Goal: Information Seeking & Learning: Check status

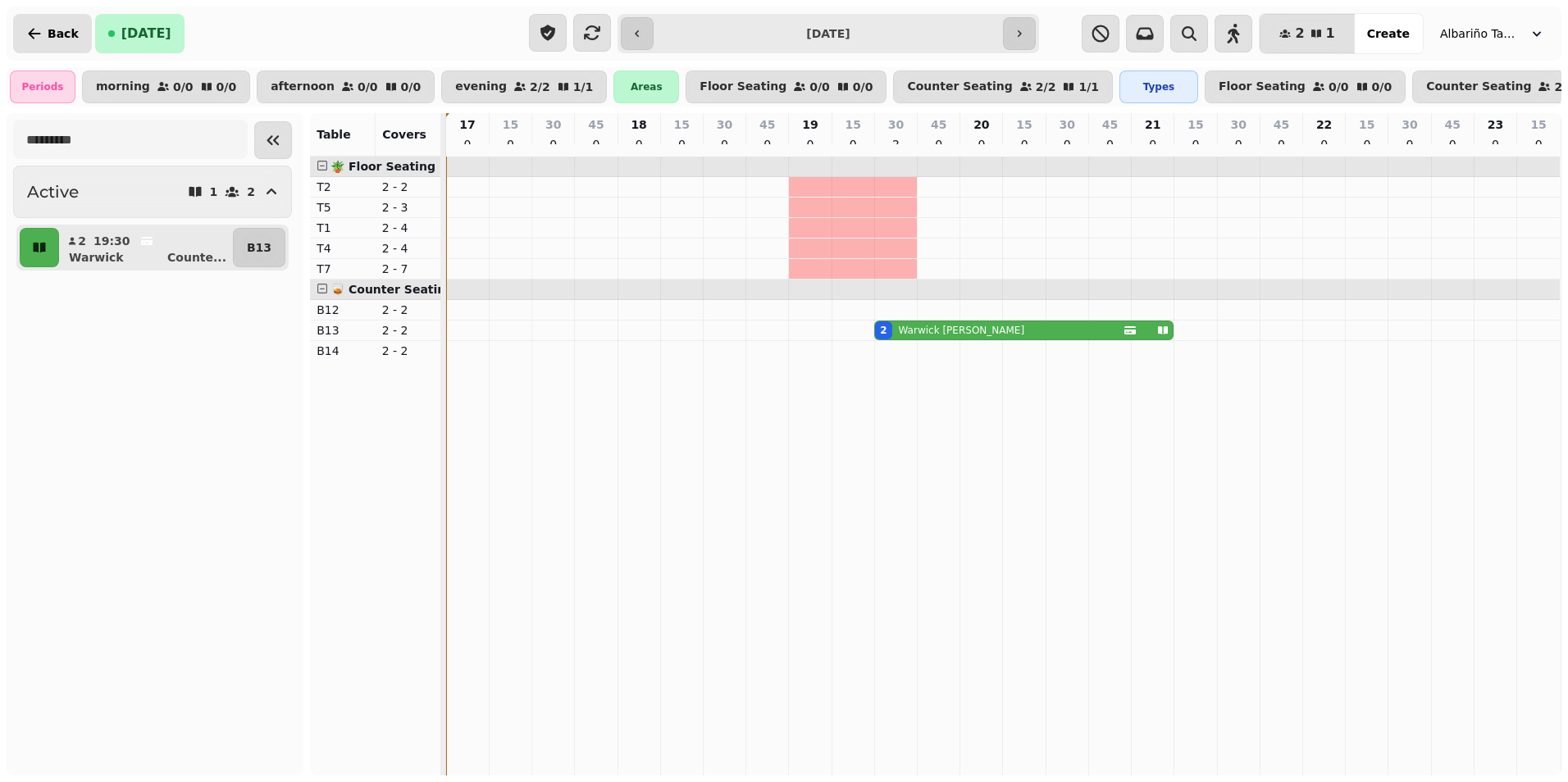
click at [48, 33] on span "Back" at bounding box center [63, 34] width 31 height 12
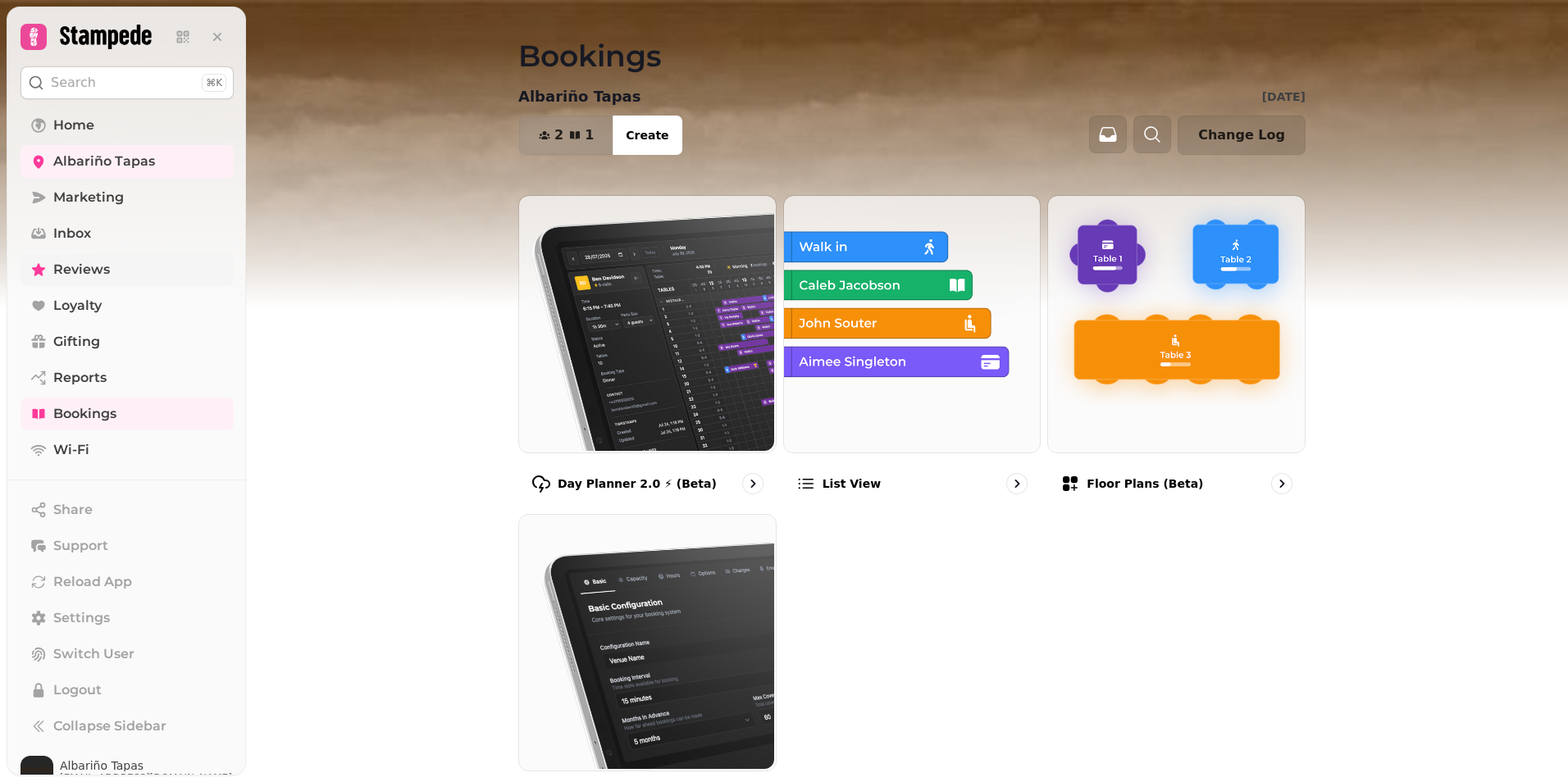
click at [67, 268] on span "Reviews" at bounding box center [81, 269] width 57 height 20
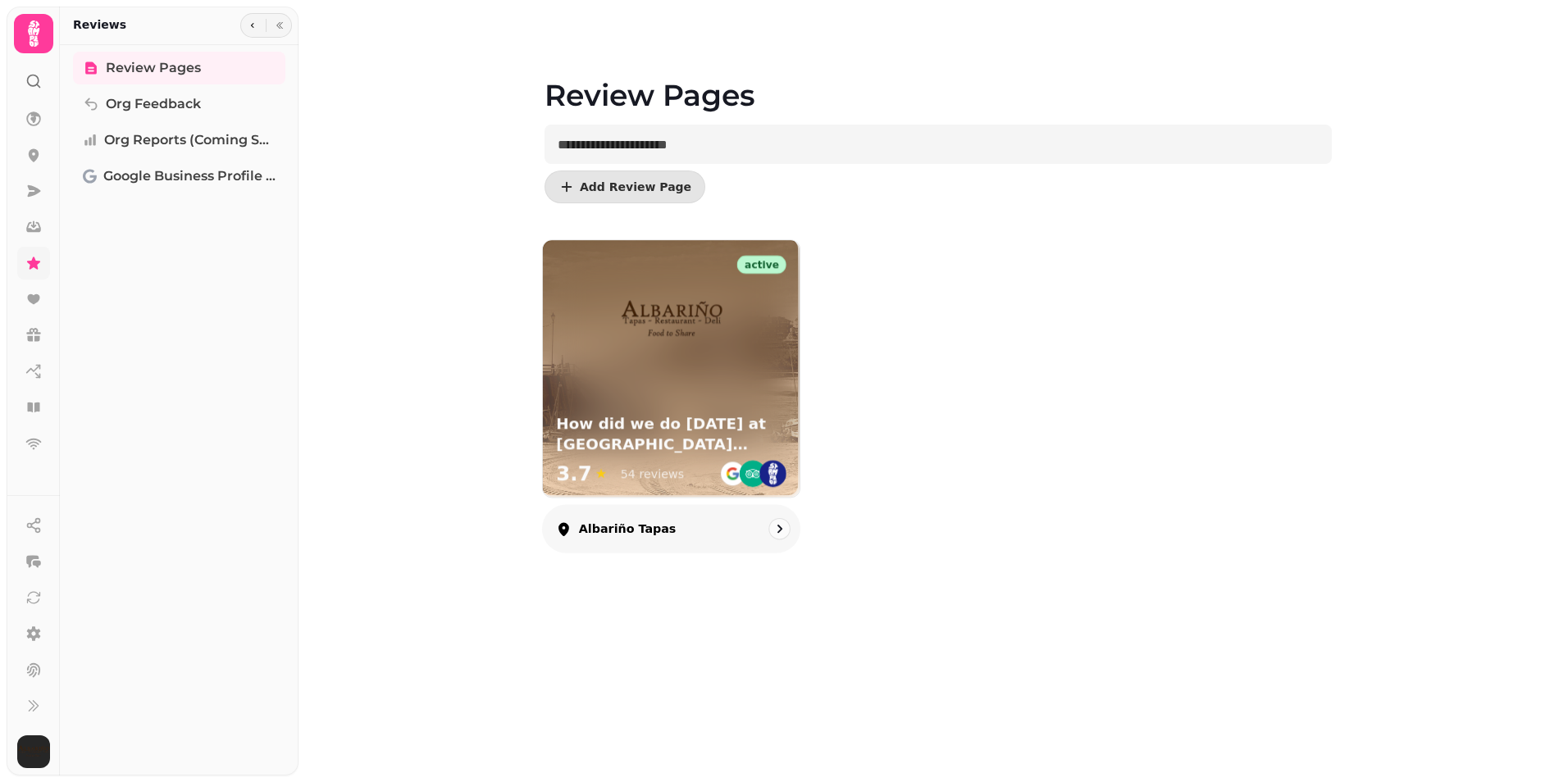
click at [642, 409] on div "How did we do [DATE] at [GEOGRAPHIC_DATA] tapas? 3.7 ★ 54 reviews" at bounding box center [671, 452] width 257 height 90
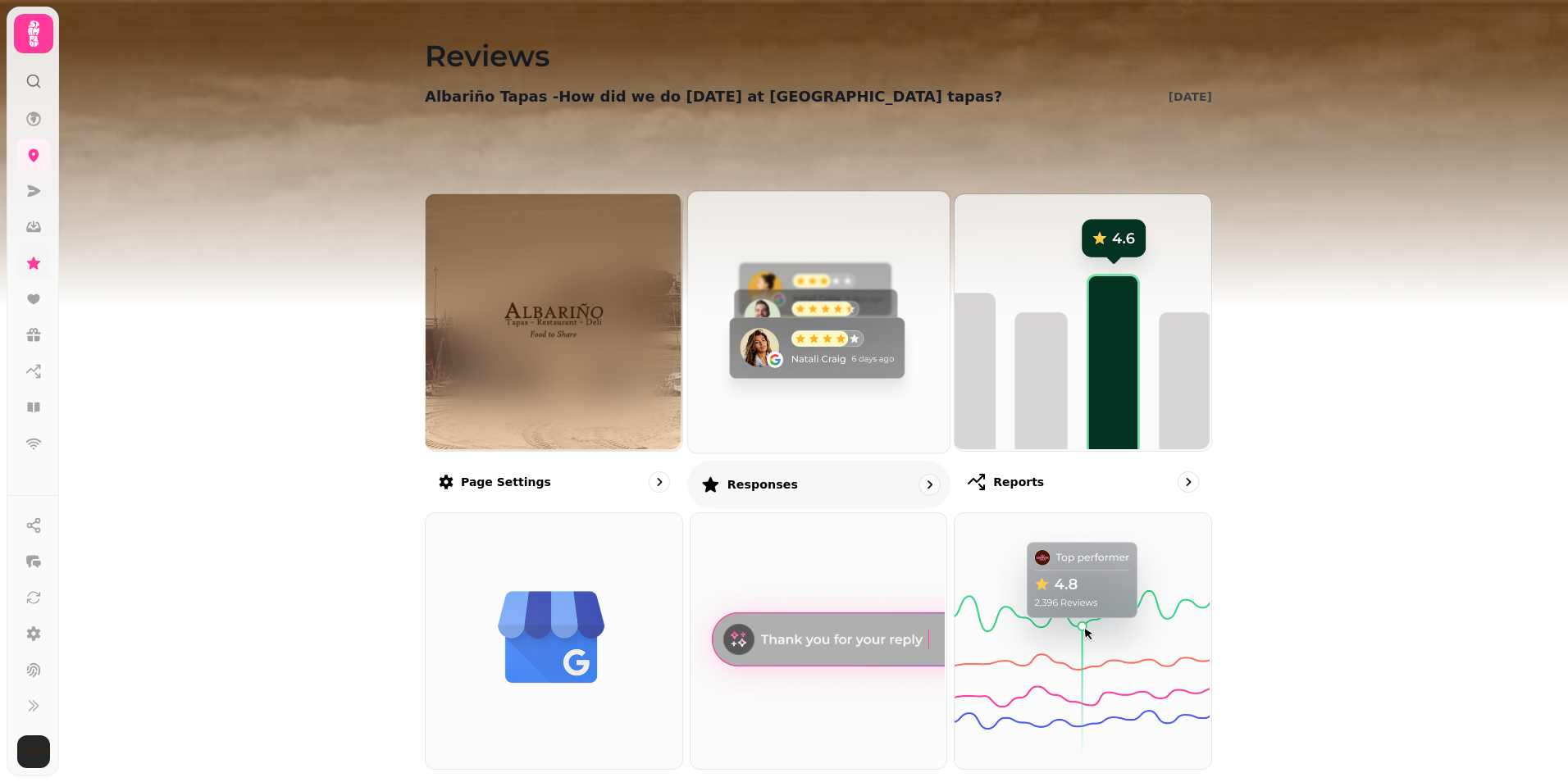
click at [744, 427] on img at bounding box center [816, 320] width 261 height 261
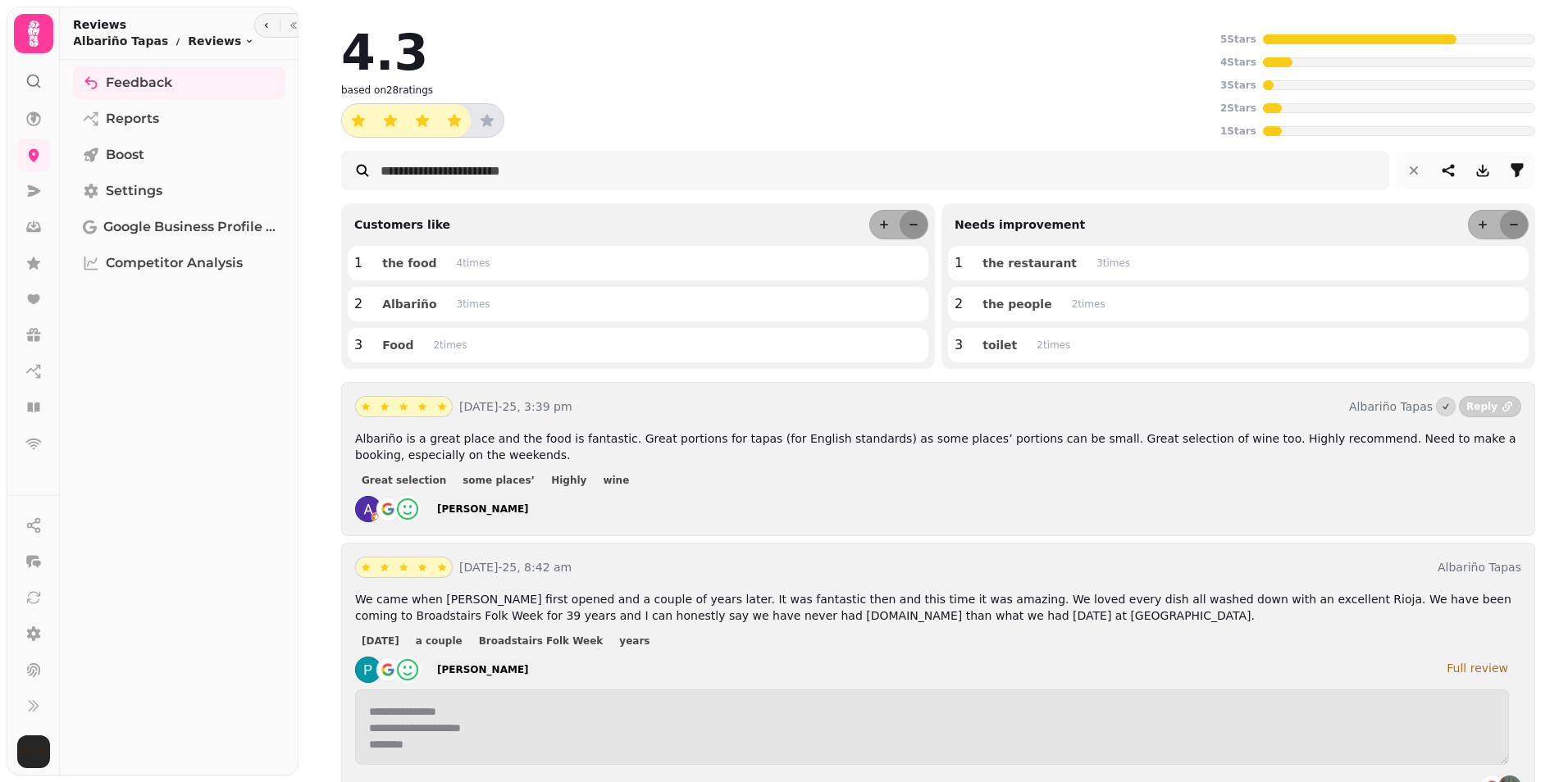
click at [1474, 407] on div "Reply" at bounding box center [1481, 407] width 31 height 13
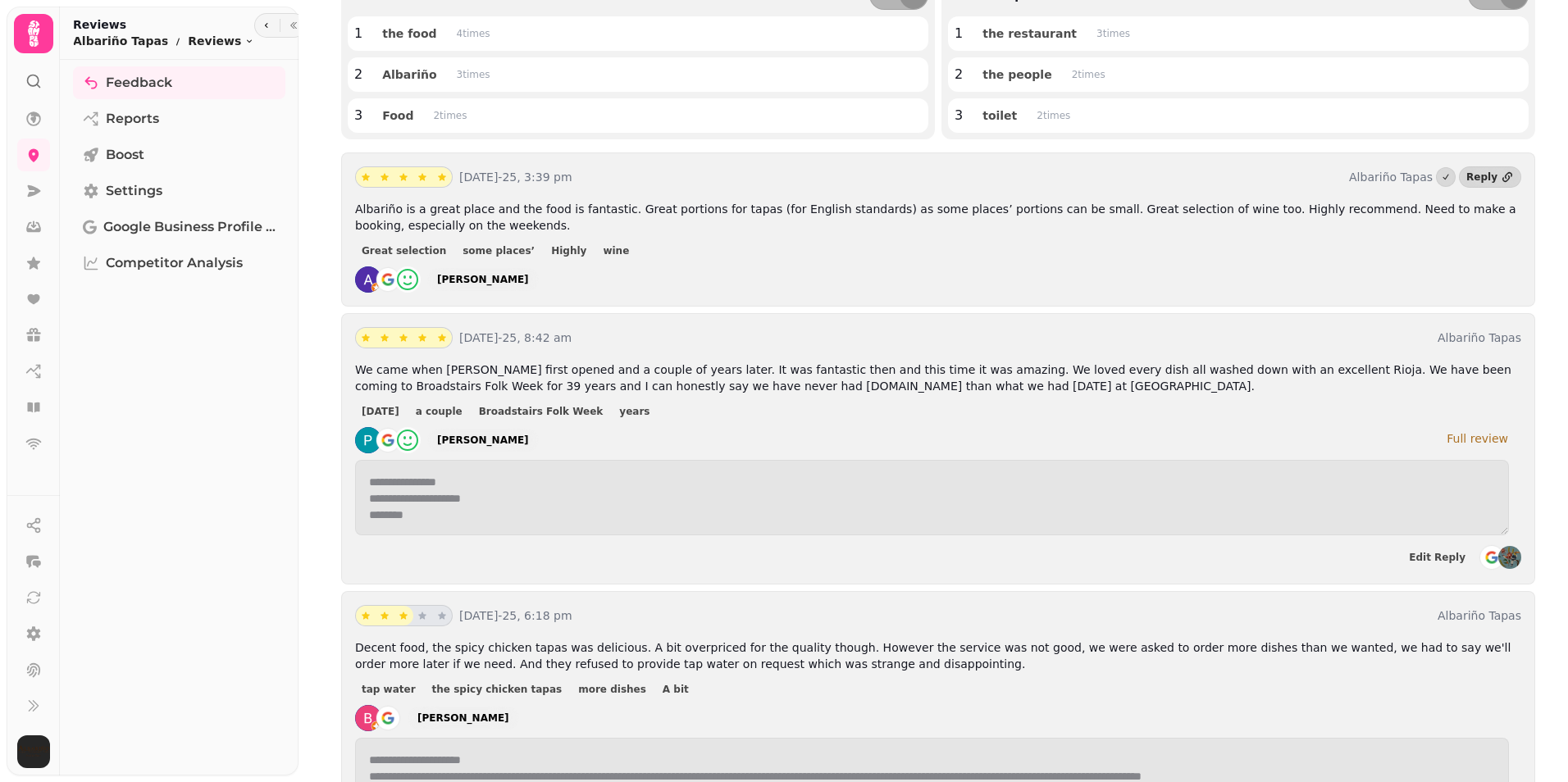
scroll to position [251, 0]
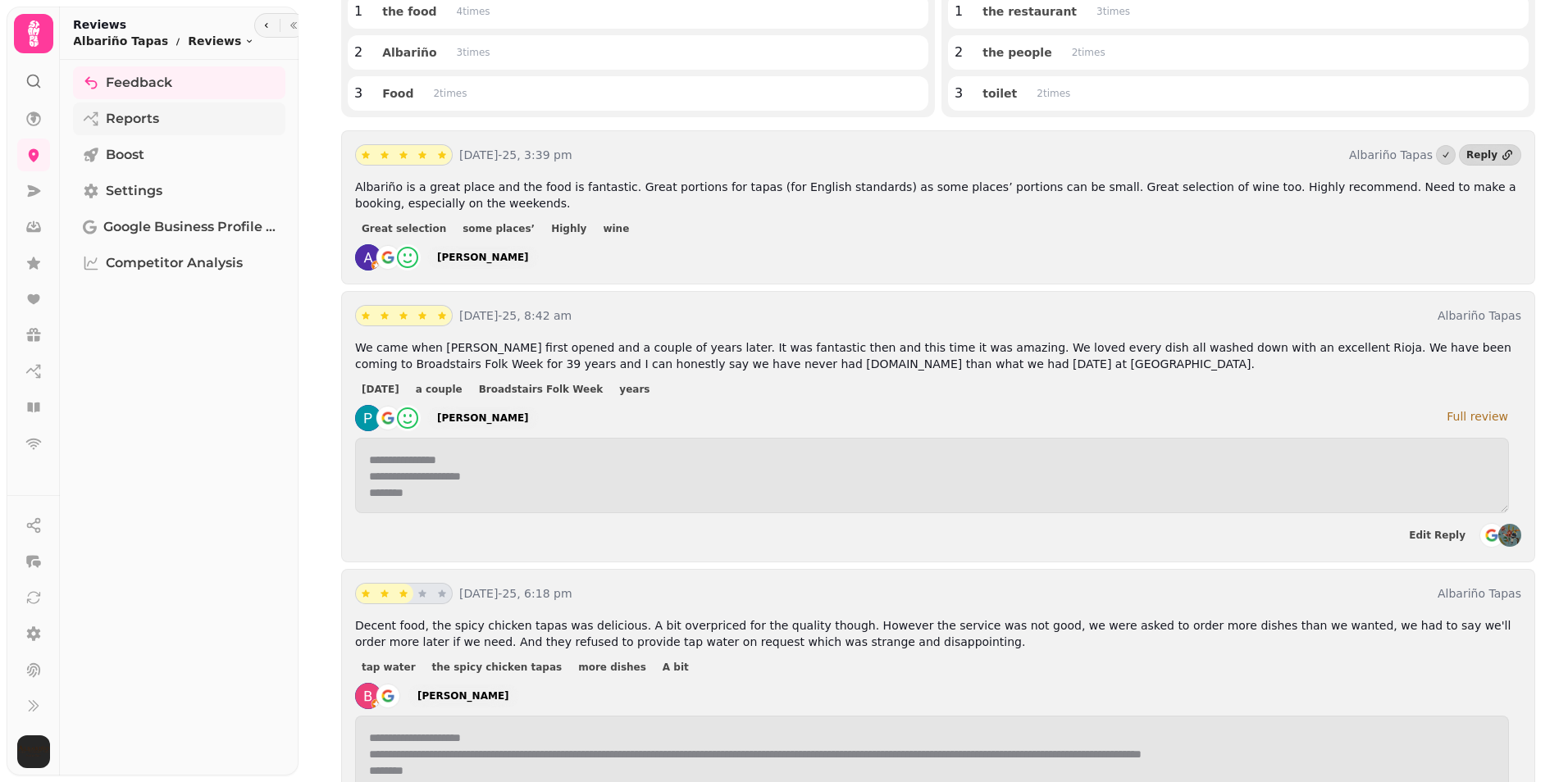
click at [152, 117] on span "Reports" at bounding box center [132, 119] width 53 height 20
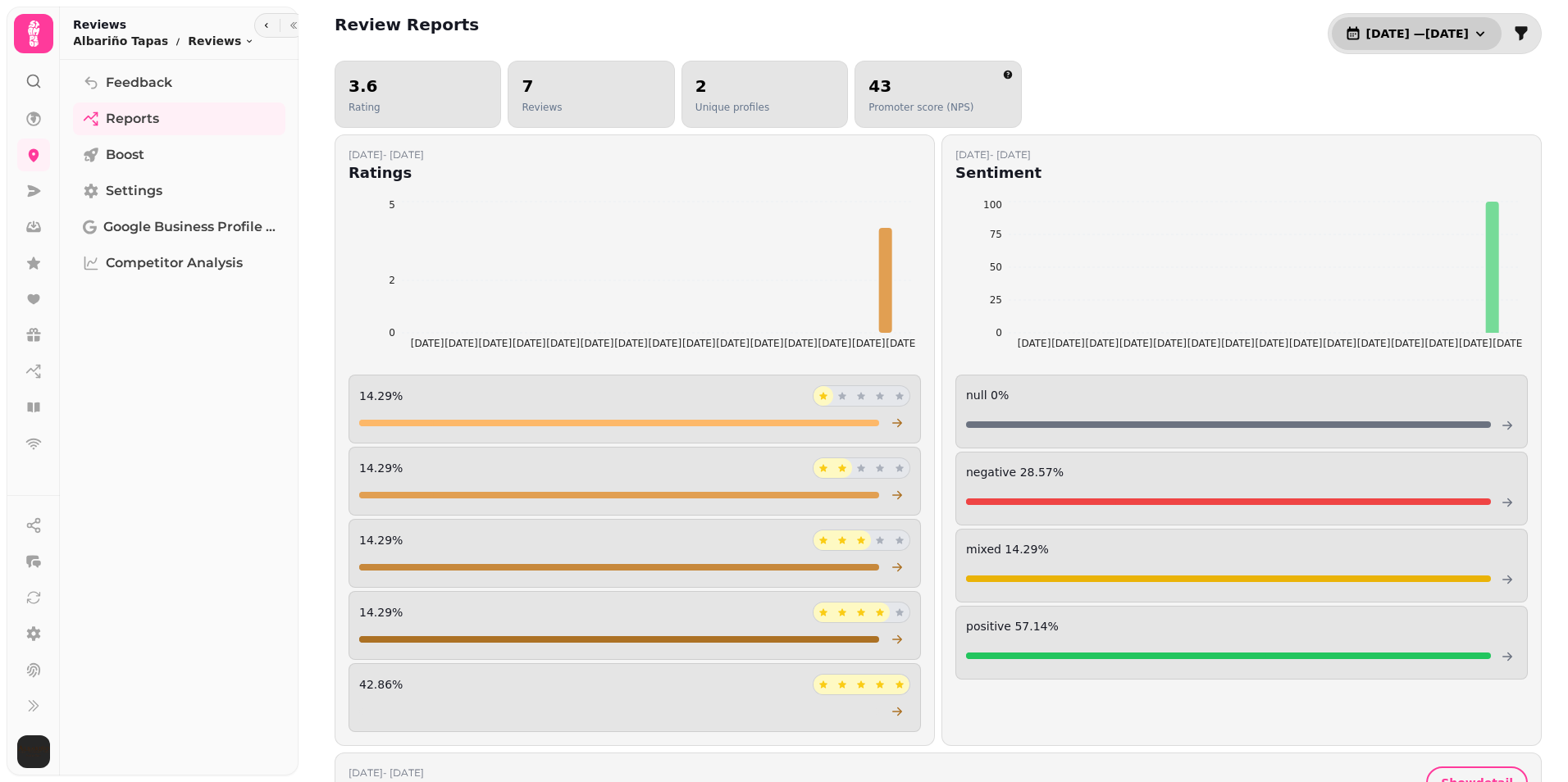
click at [1473, 32] on icon "button" at bounding box center [1480, 34] width 16 height 16
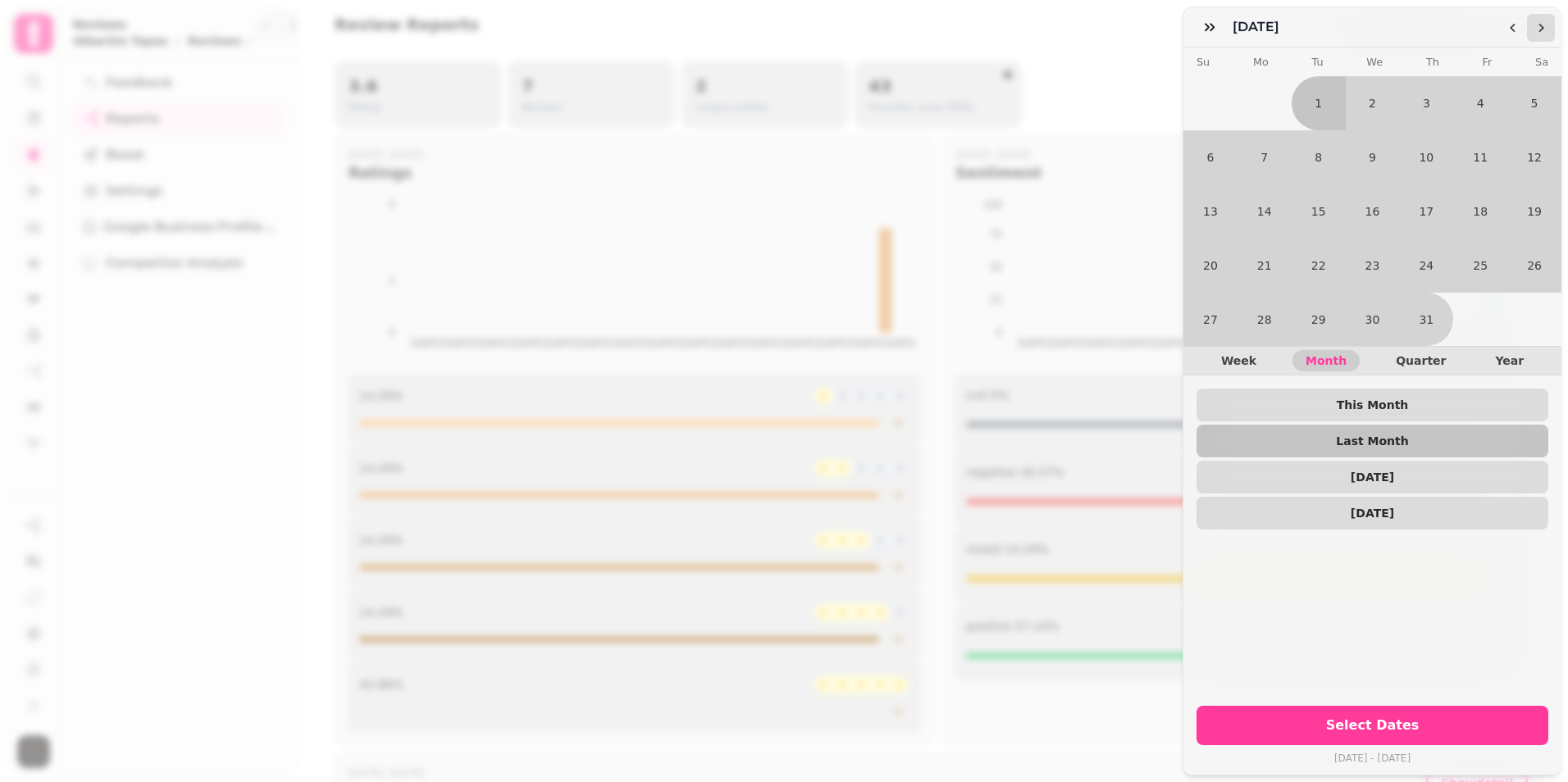
click at [1542, 21] on icon "Go to the Next Month" at bounding box center [1541, 27] width 13 height 13
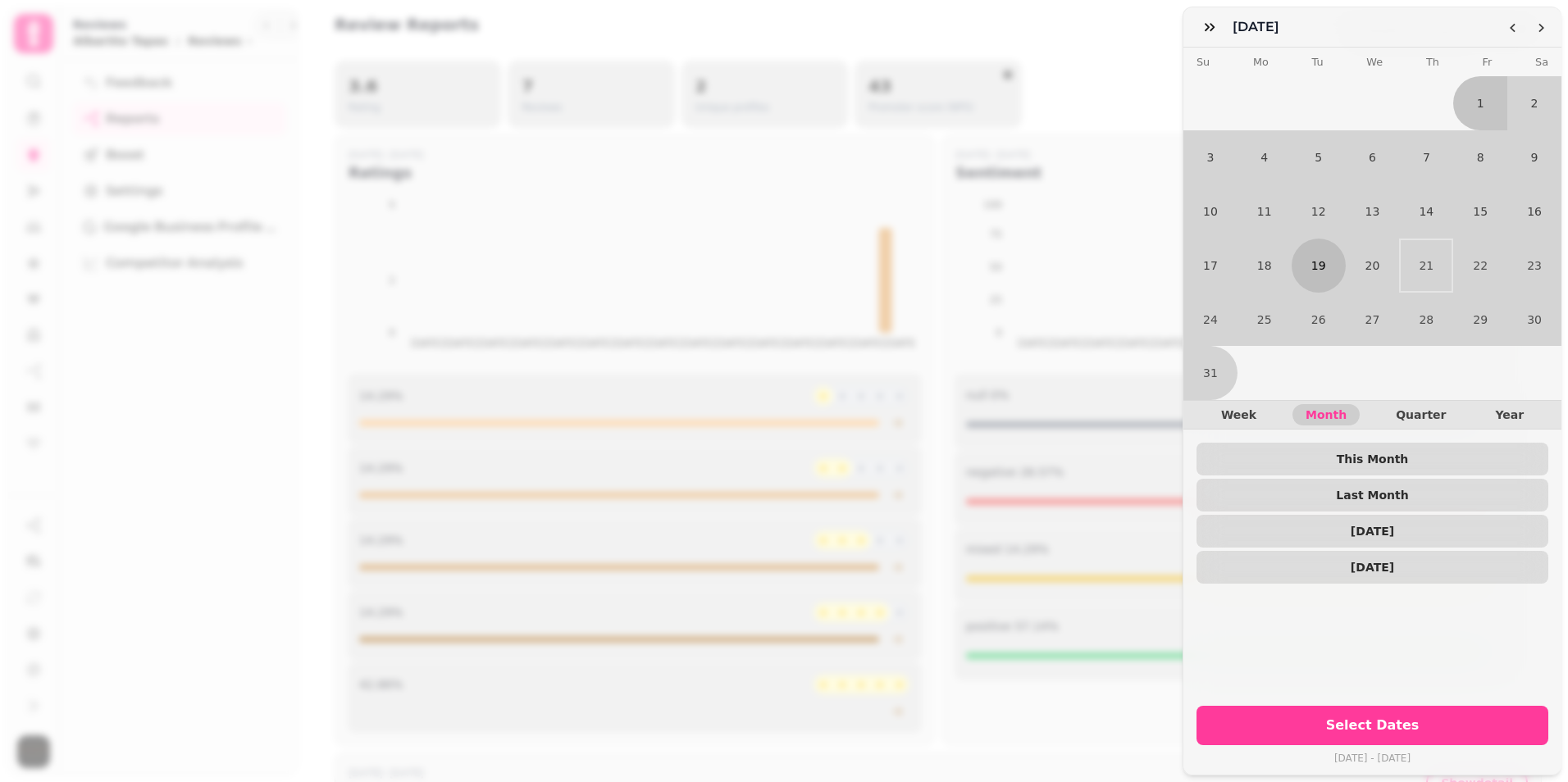
click at [1316, 253] on button "19" at bounding box center [1318, 265] width 54 height 54
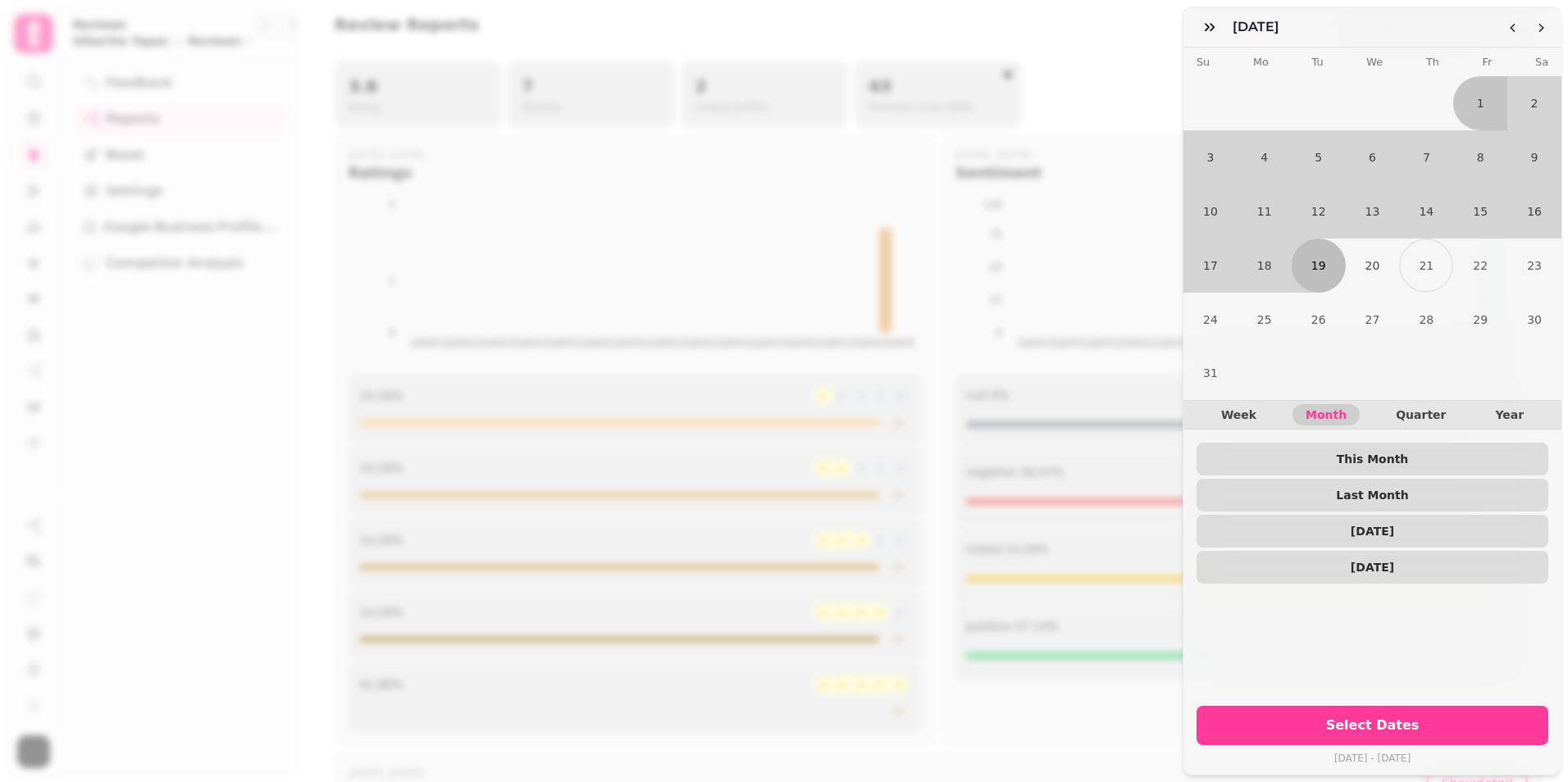
click at [1318, 253] on button "19" at bounding box center [1318, 265] width 54 height 54
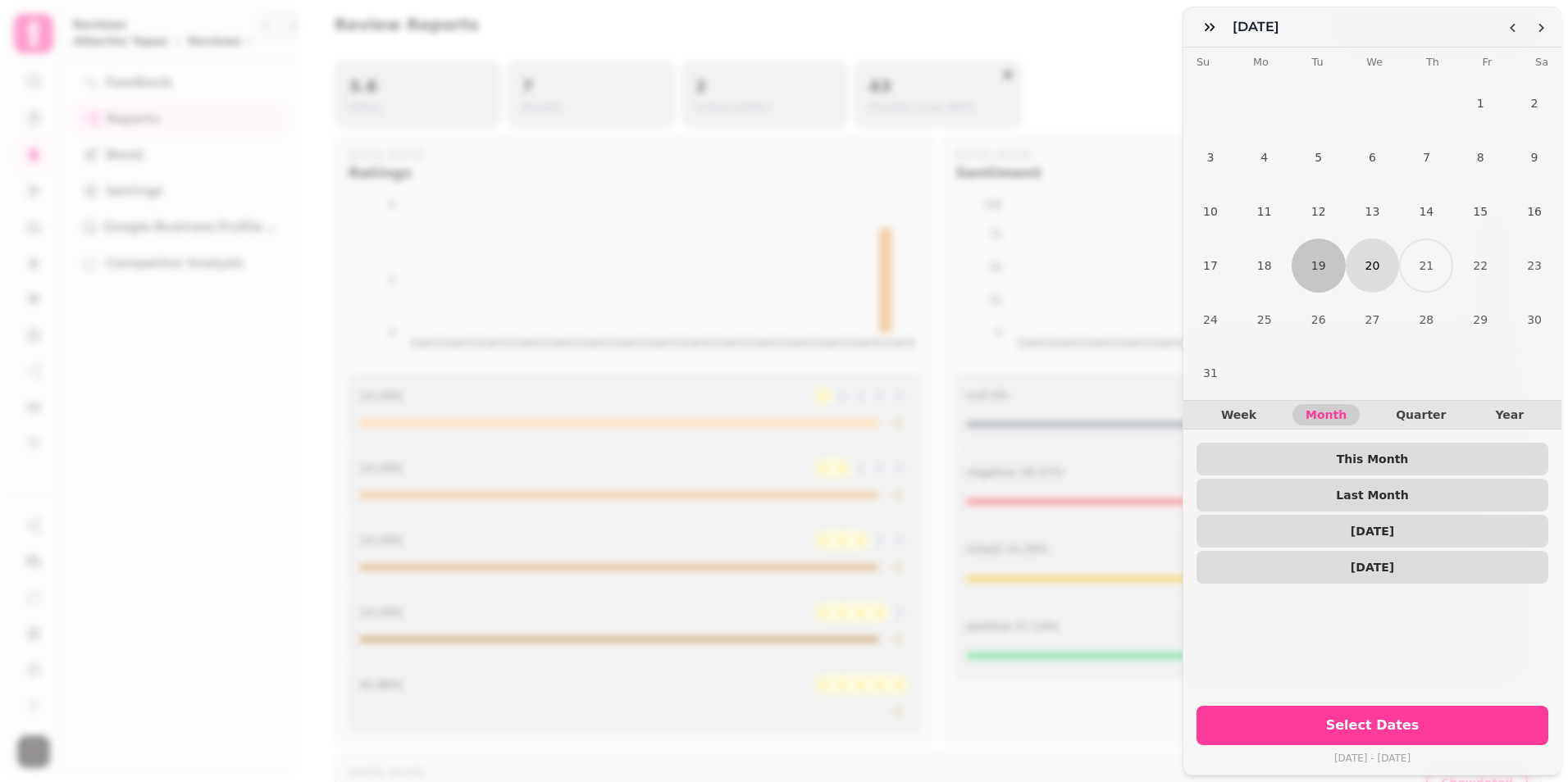
click at [1374, 263] on button "20" at bounding box center [1372, 265] width 54 height 54
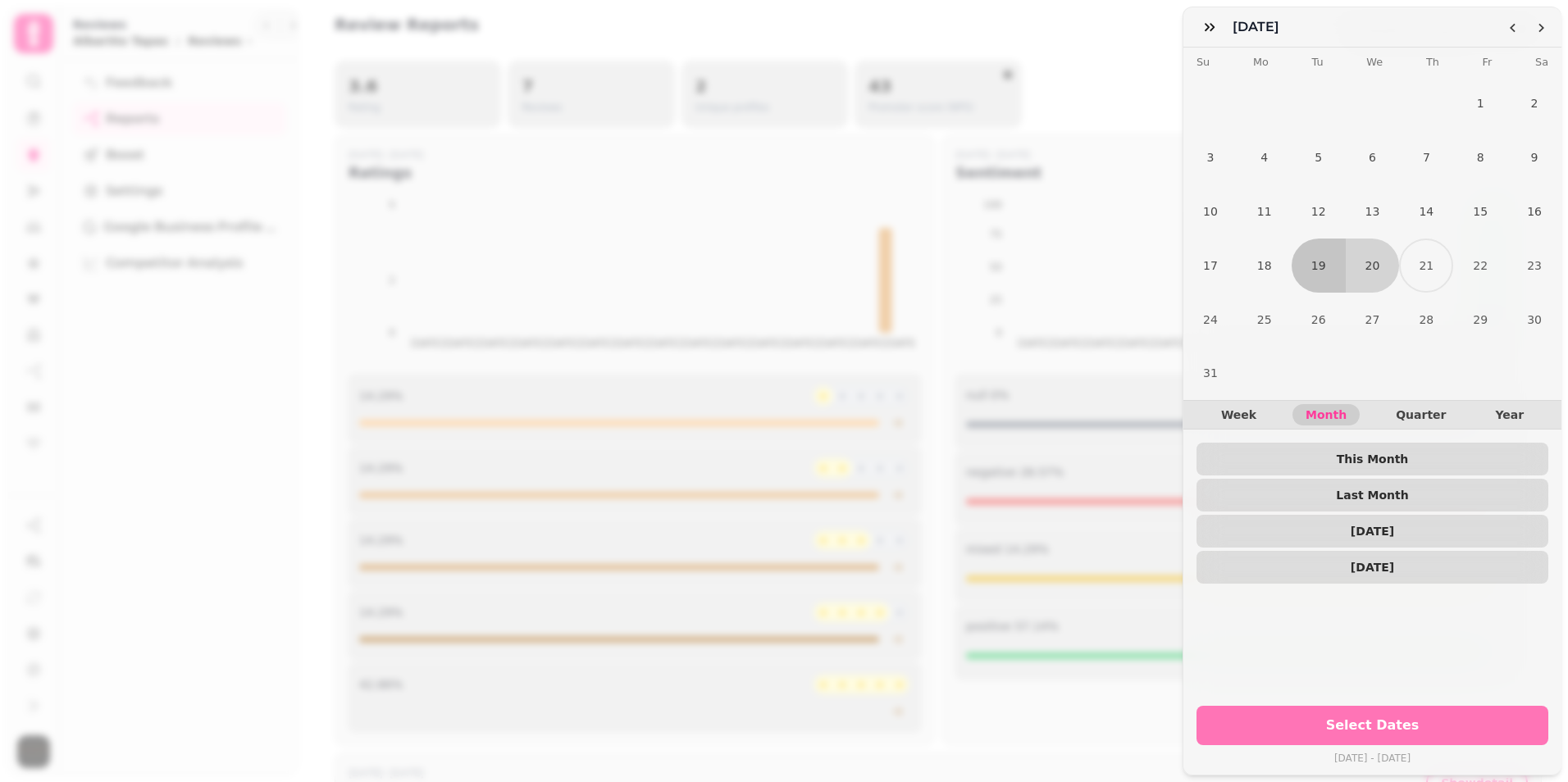
click at [1421, 706] on button "Select Dates" at bounding box center [1372, 725] width 352 height 39
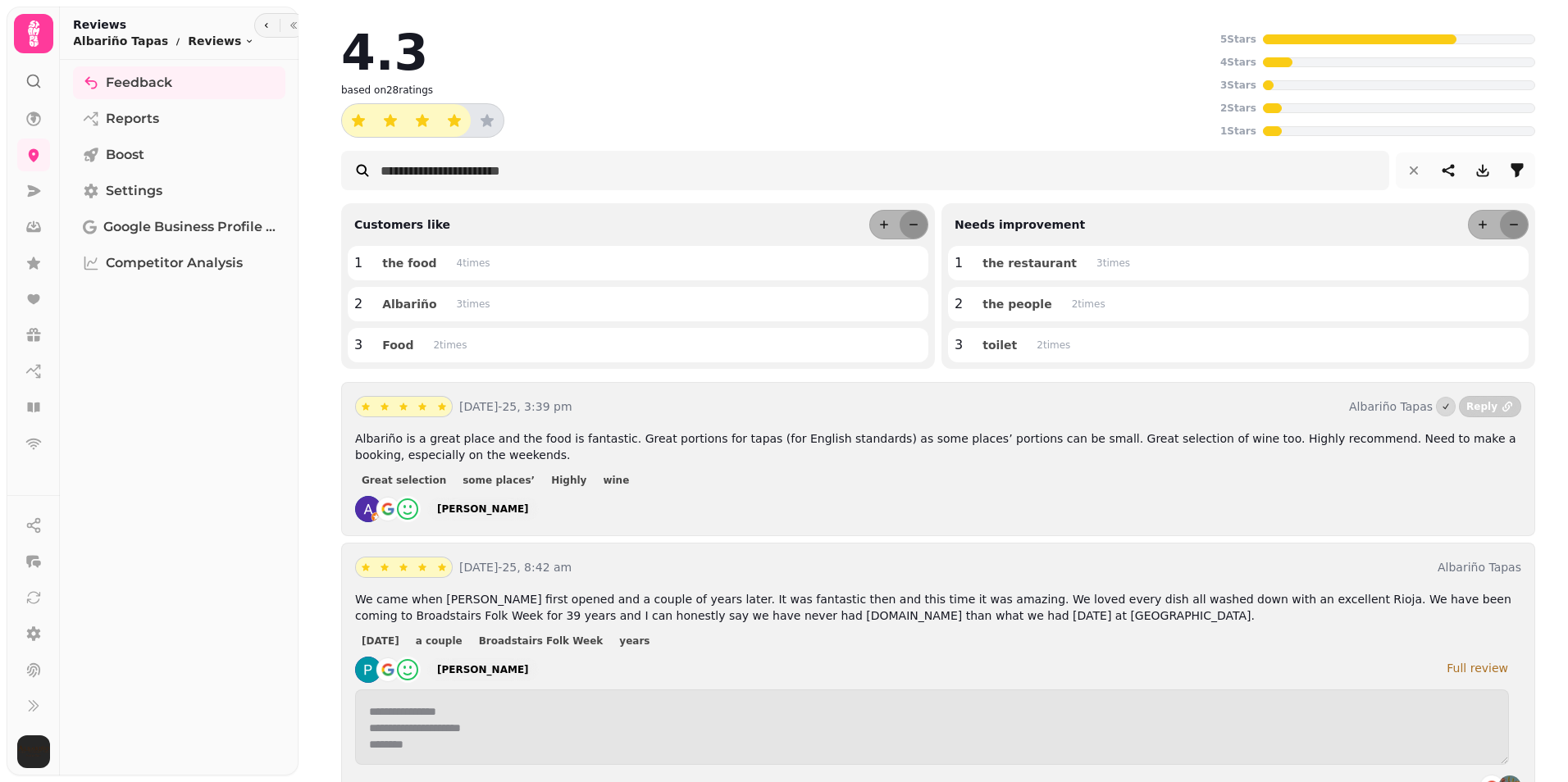
click at [1467, 407] on div "Reply" at bounding box center [1481, 407] width 31 height 13
